Goal: Task Accomplishment & Management: Manage account settings

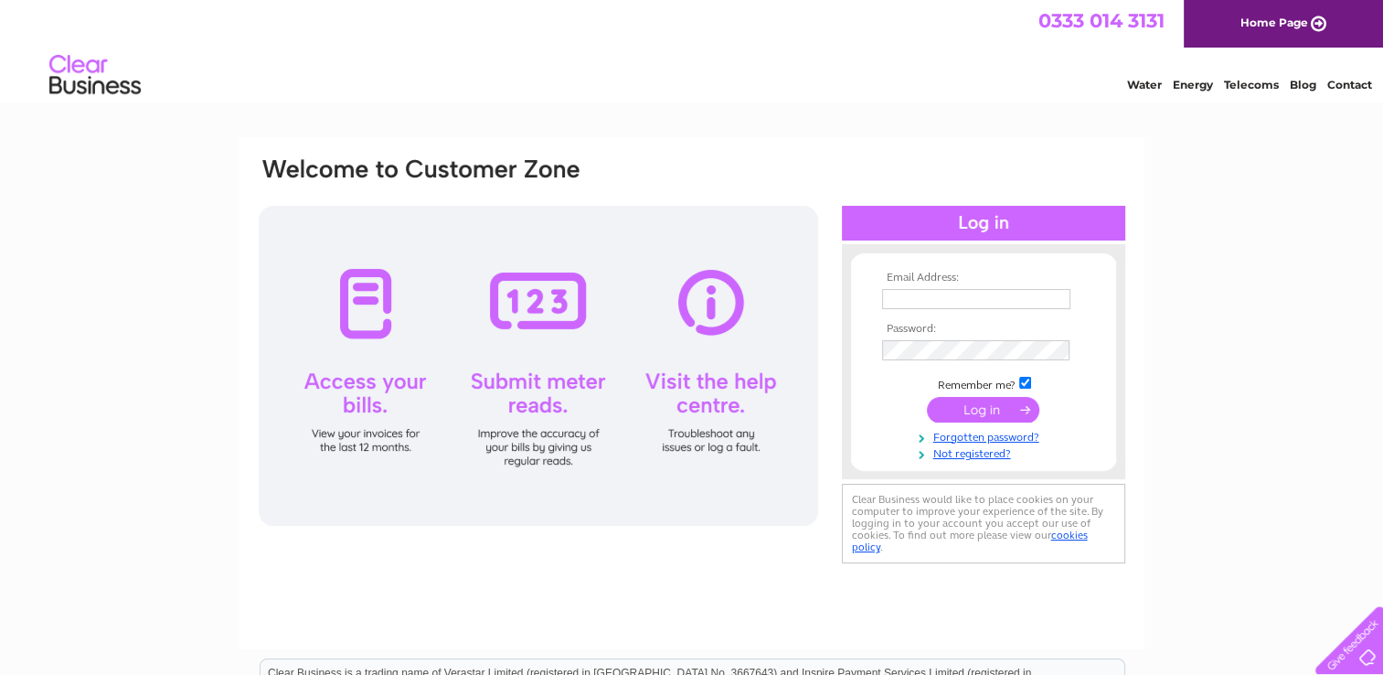
type input "nicolabelli@ymail.com"
click at [980, 411] on input "submit" at bounding box center [983, 410] width 112 height 26
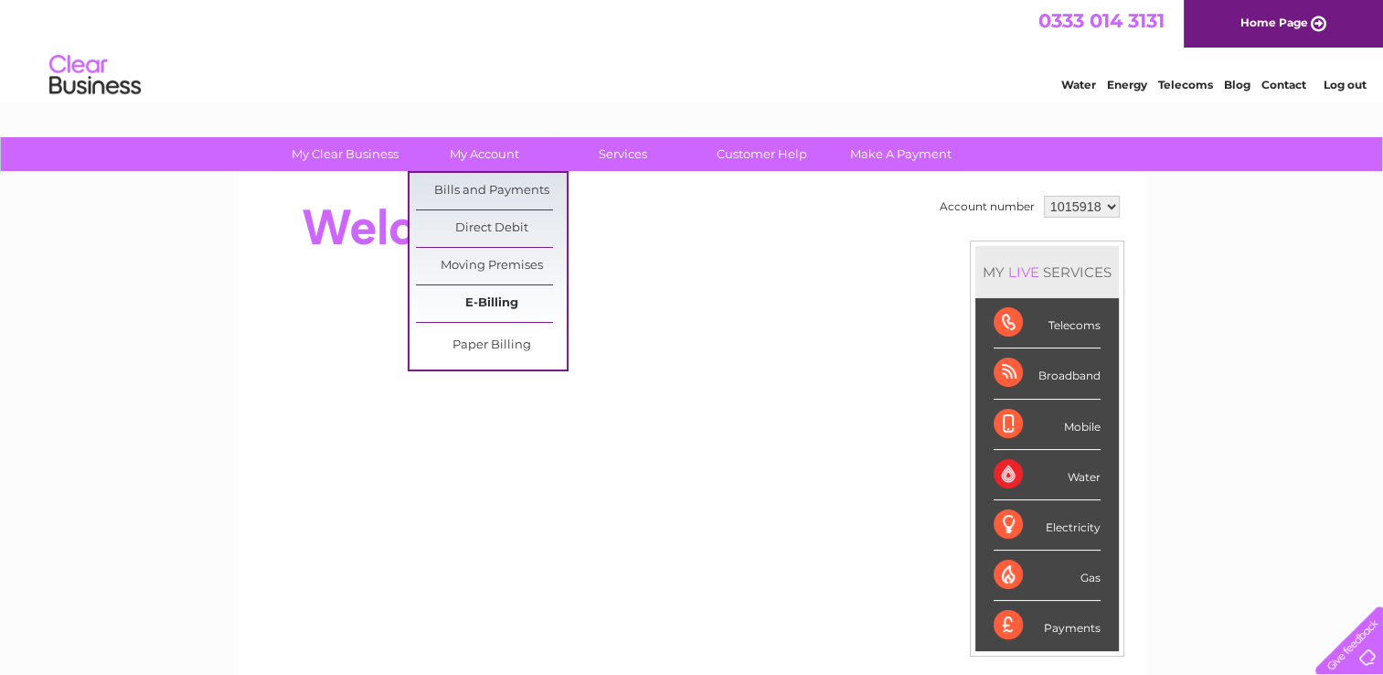
click at [485, 292] on link "E-Billing" at bounding box center [491, 303] width 151 height 37
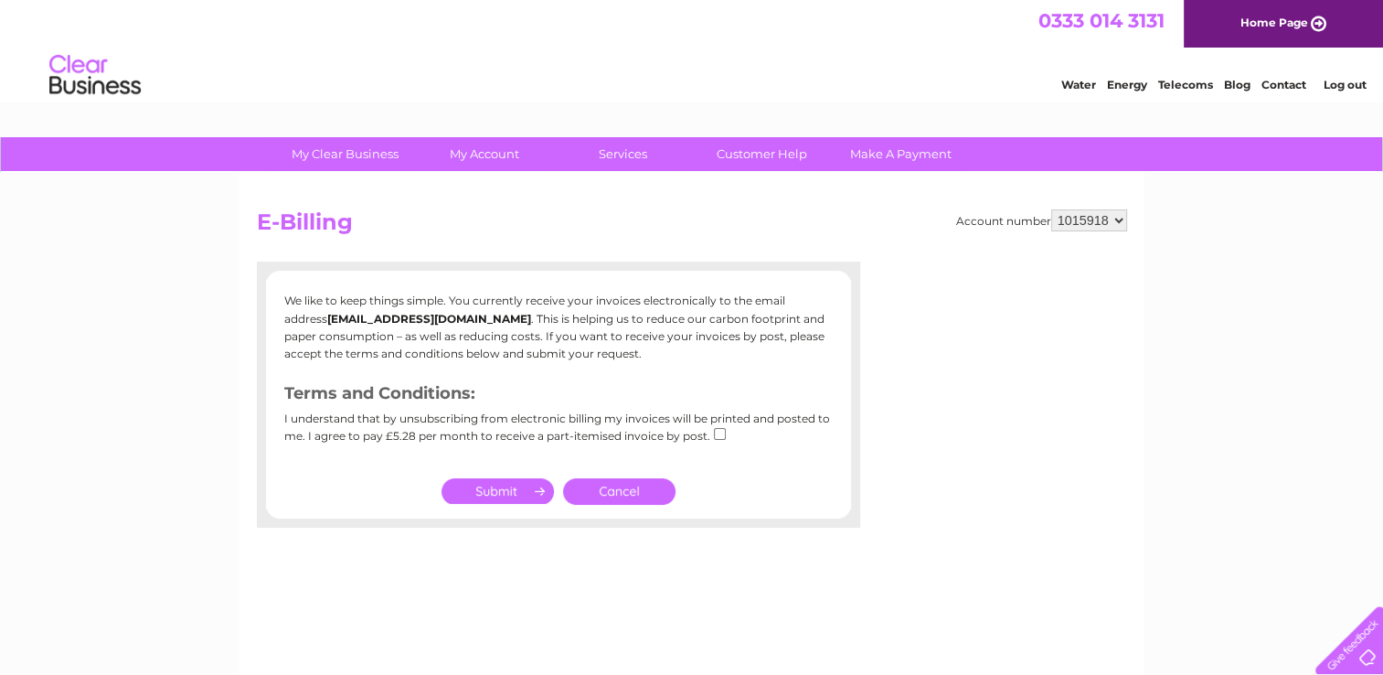
click at [603, 484] on link "Cancel" at bounding box center [619, 491] width 112 height 27
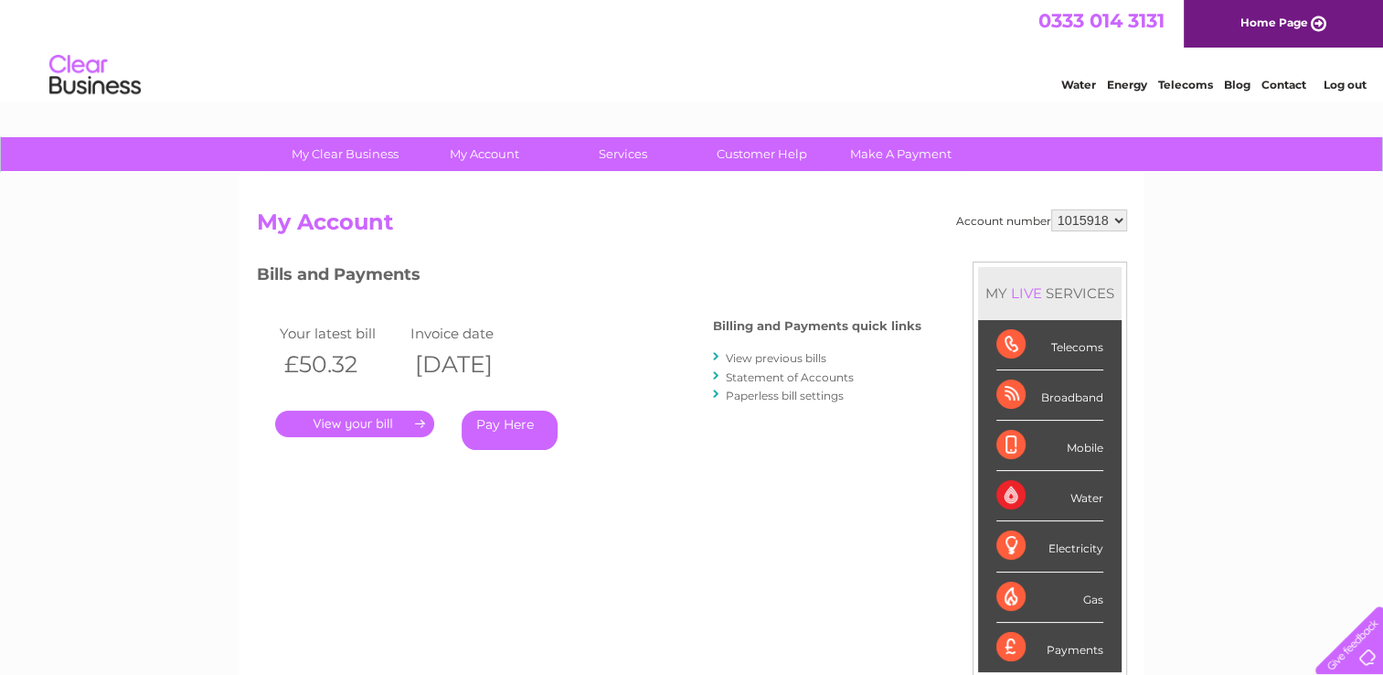
click at [767, 360] on link "View previous bills" at bounding box center [776, 358] width 101 height 14
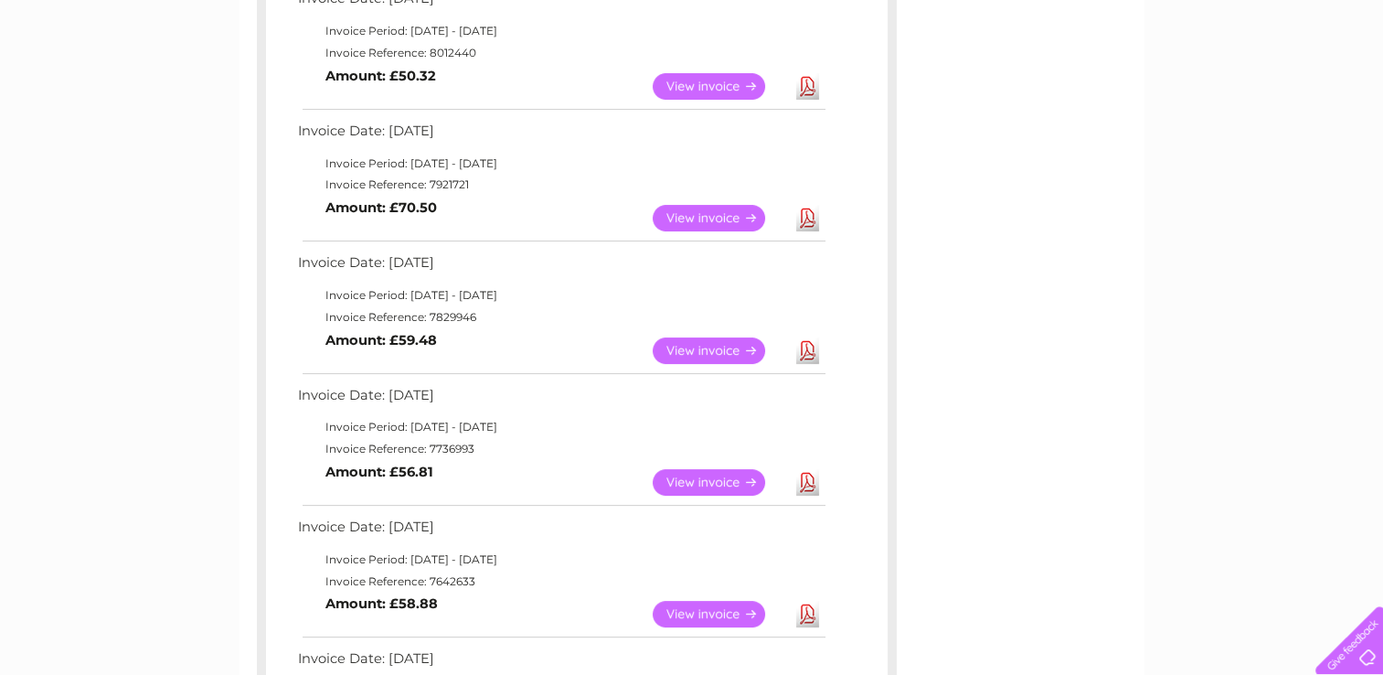
scroll to position [355, 0]
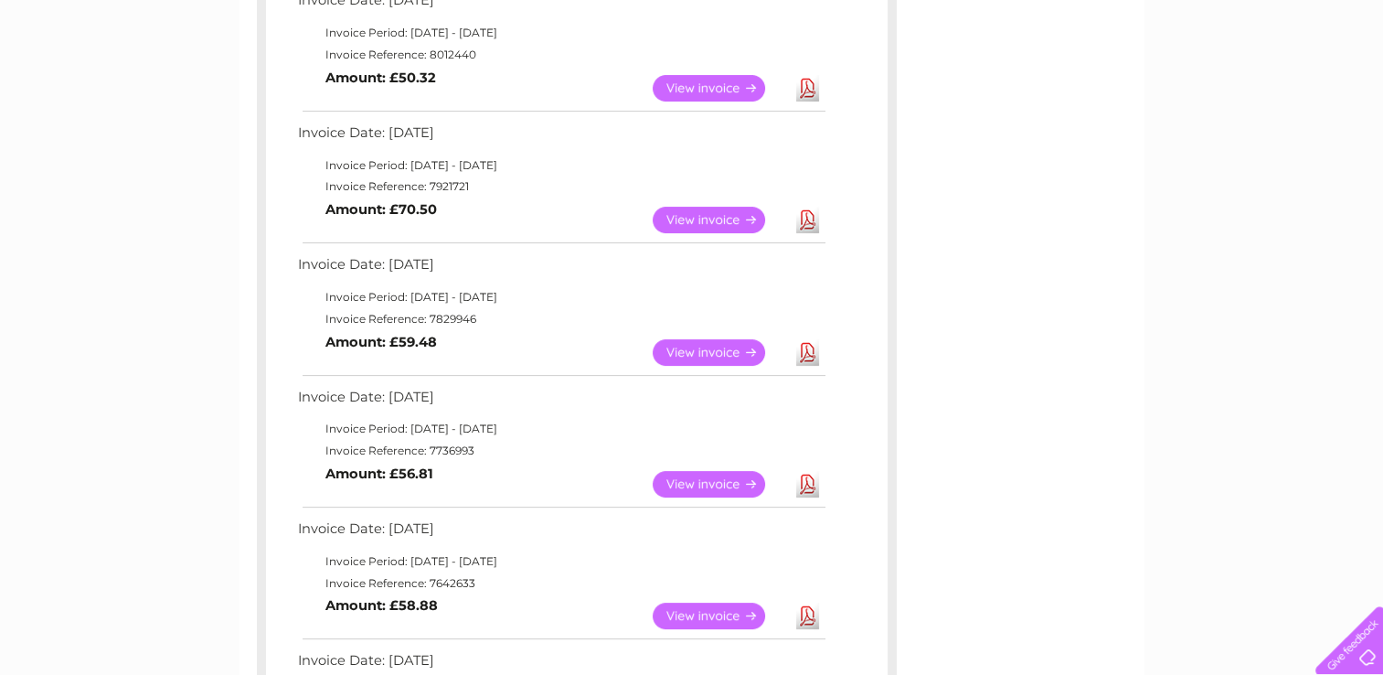
click at [740, 350] on link "View" at bounding box center [720, 352] width 134 height 27
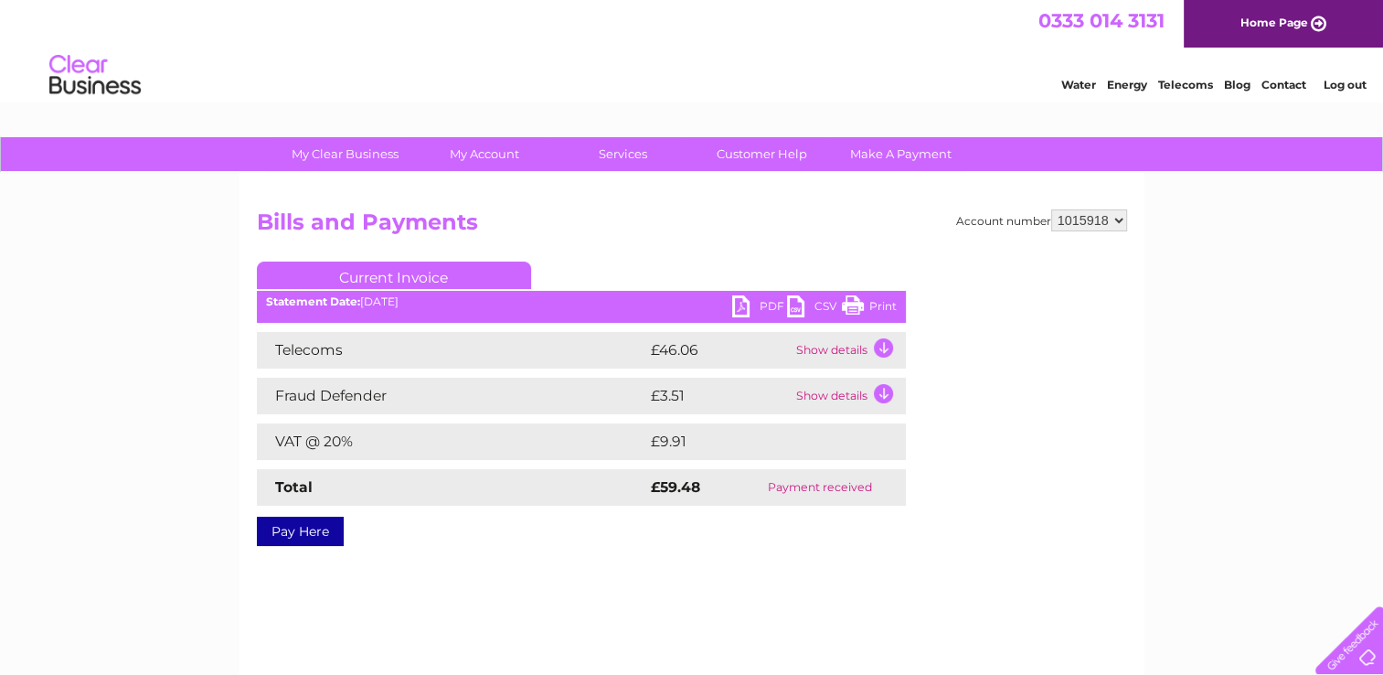
click at [877, 298] on link "Print" at bounding box center [869, 308] width 55 height 27
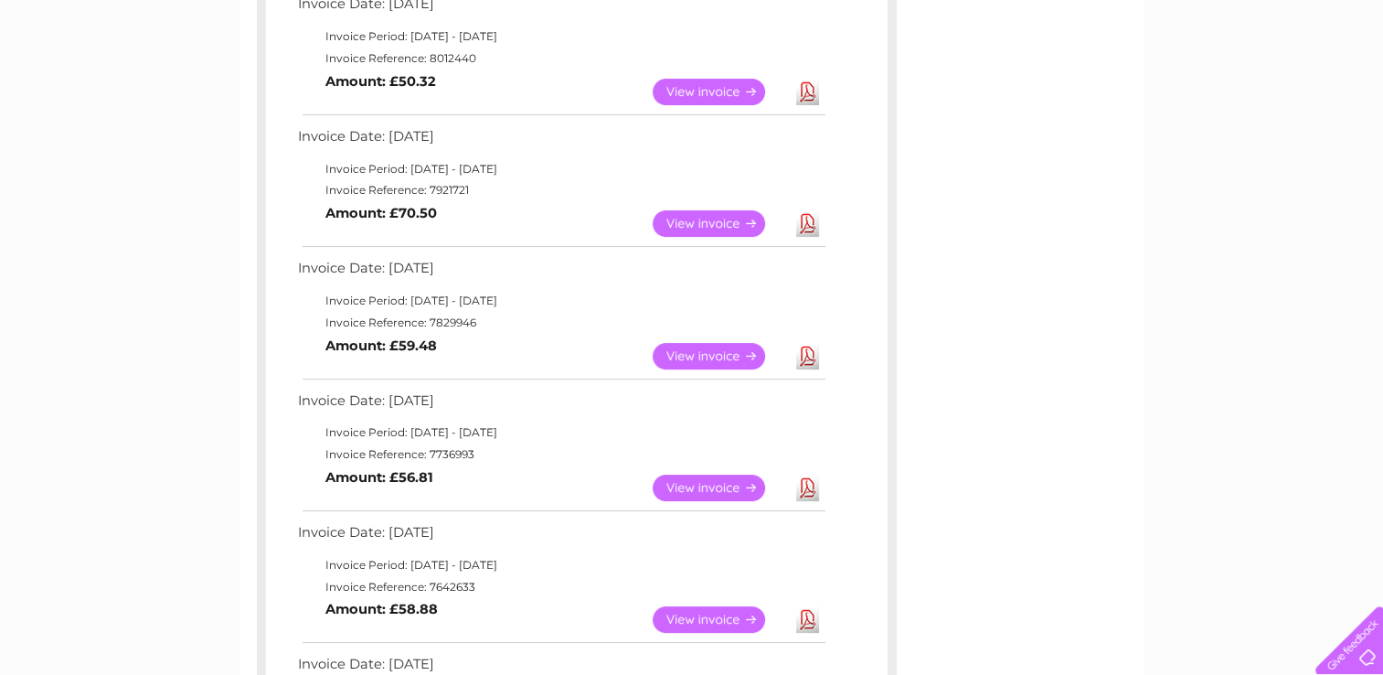
click at [720, 214] on link "View" at bounding box center [720, 223] width 134 height 27
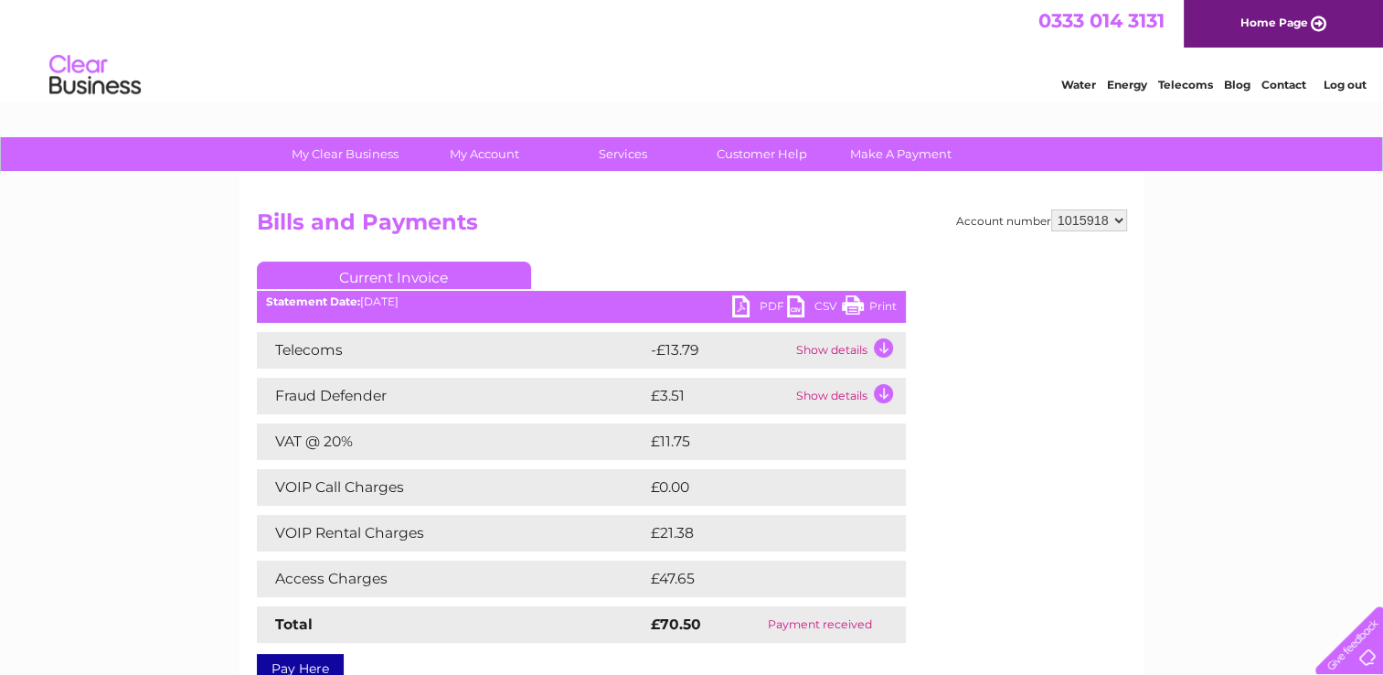
click at [881, 303] on link "Print" at bounding box center [869, 308] width 55 height 27
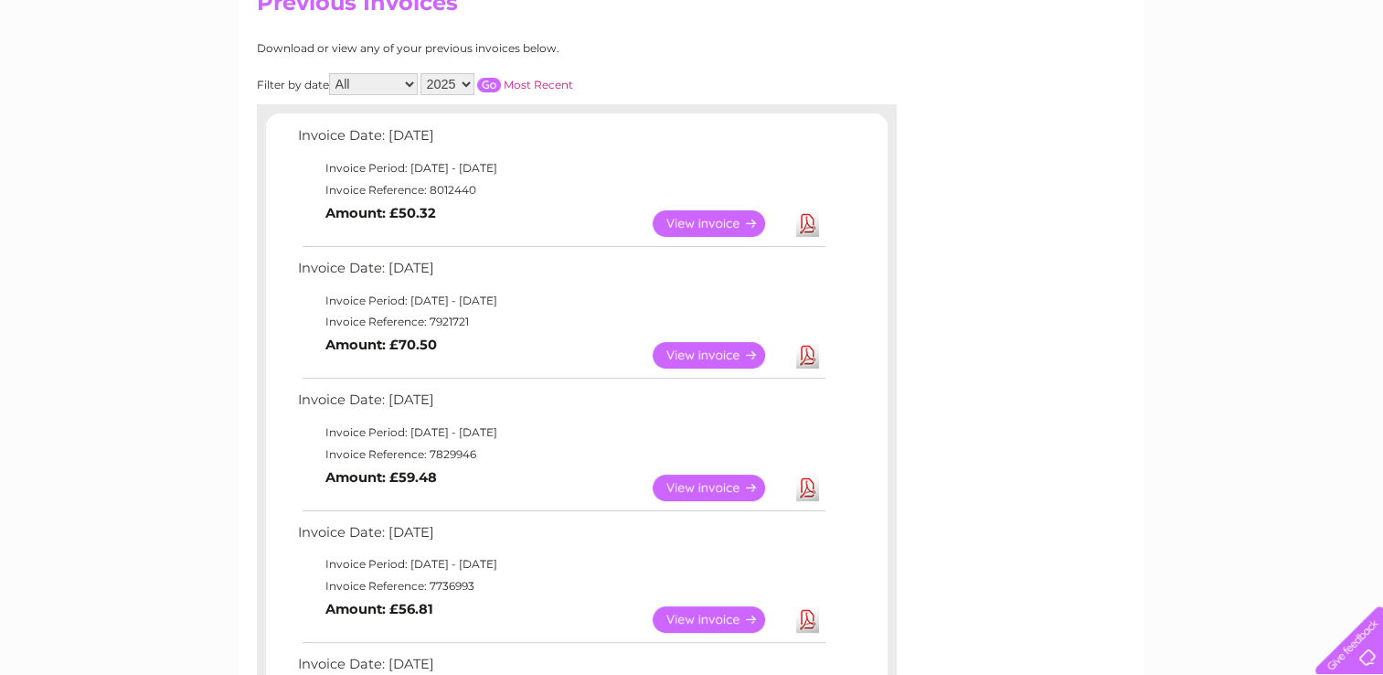
scroll to position [205, 0]
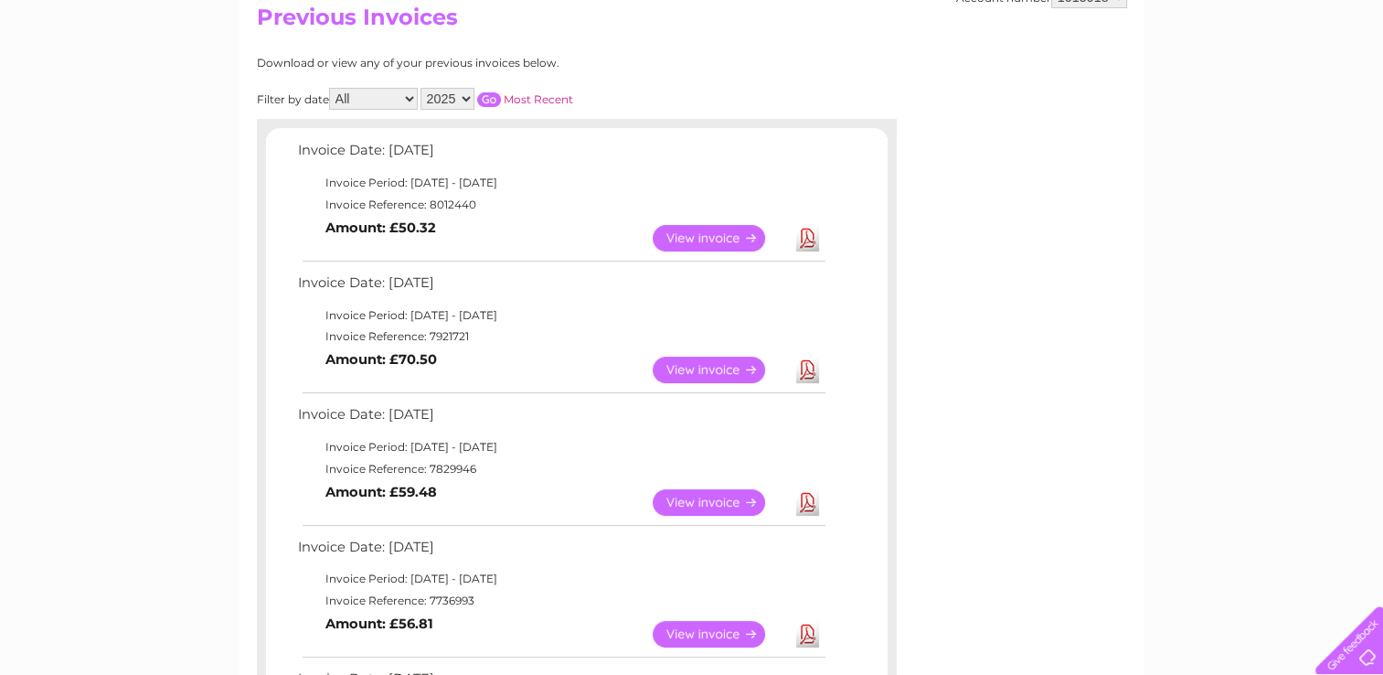
click at [747, 232] on link "View" at bounding box center [720, 238] width 134 height 27
click at [707, 236] on link "View" at bounding box center [720, 238] width 134 height 27
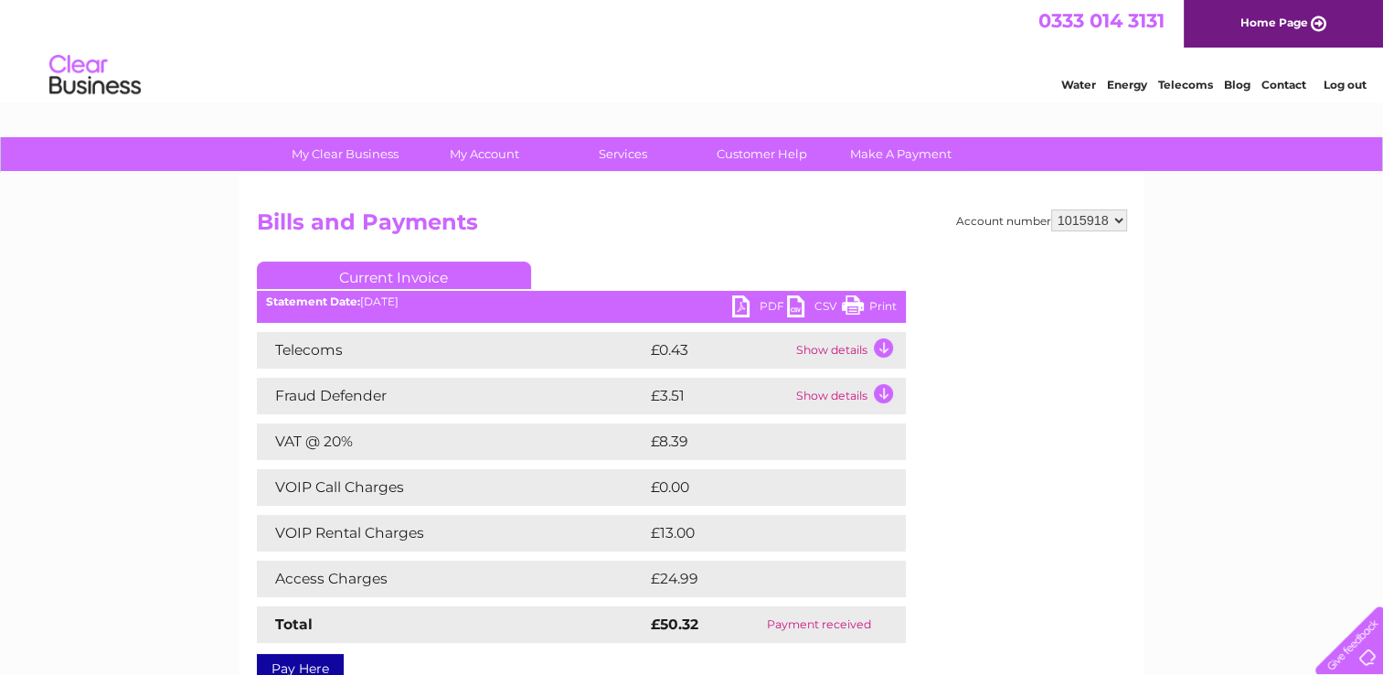
click at [871, 303] on link "Print" at bounding box center [869, 308] width 55 height 27
